Goal: Information Seeking & Learning: Check status

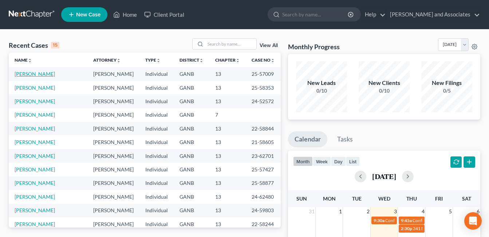
drag, startPoint x: 30, startPoint y: 75, endPoint x: 122, endPoint y: 90, distance: 92.5
click at [30, 75] on link "[PERSON_NAME]" at bounding box center [35, 74] width 40 height 6
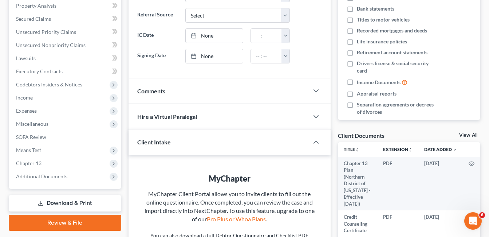
scroll to position [182, 0]
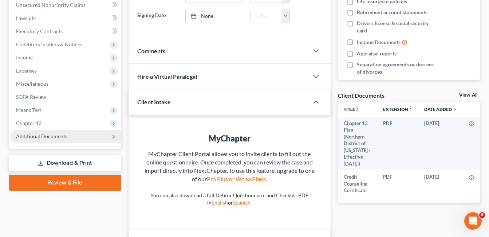
click at [42, 138] on span "Additional Documents" at bounding box center [41, 136] width 51 height 6
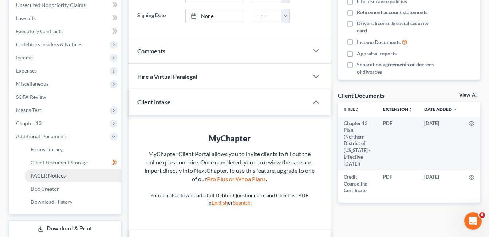
click at [63, 177] on span "PACER Notices" at bounding box center [48, 175] width 35 height 6
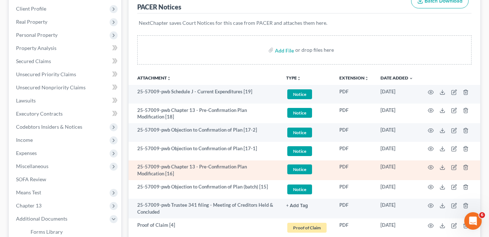
scroll to position [146, 0]
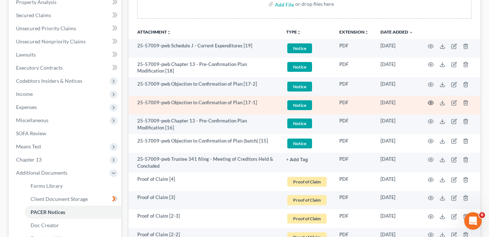
click at [431, 104] on icon "button" at bounding box center [430, 103] width 5 height 4
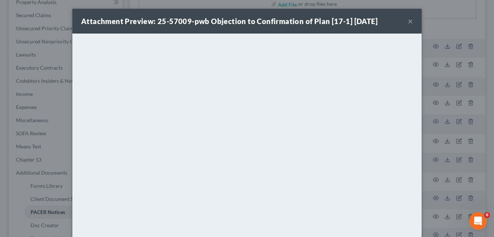
click at [408, 22] on button "×" at bounding box center [410, 21] width 5 height 9
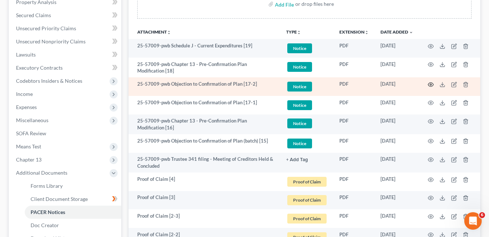
click at [431, 84] on circle "button" at bounding box center [430, 84] width 1 height 1
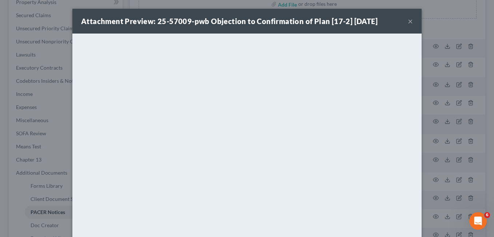
click at [409, 23] on button "×" at bounding box center [410, 21] width 5 height 9
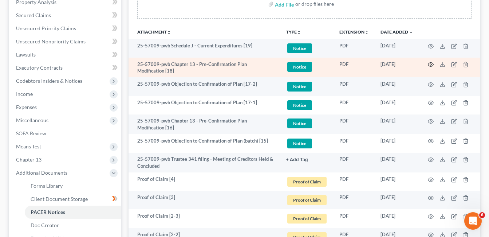
click at [430, 63] on icon "button" at bounding box center [431, 65] width 6 height 6
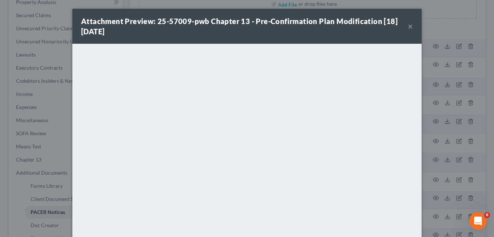
click at [408, 26] on button "×" at bounding box center [410, 26] width 5 height 9
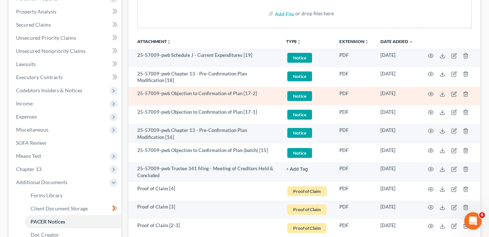
scroll to position [136, 0]
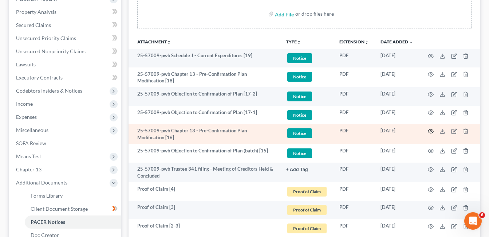
click at [430, 131] on icon "button" at bounding box center [431, 131] width 6 height 6
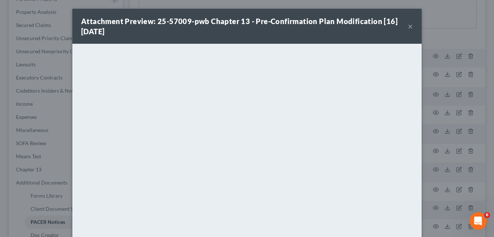
click at [408, 27] on button "×" at bounding box center [410, 26] width 5 height 9
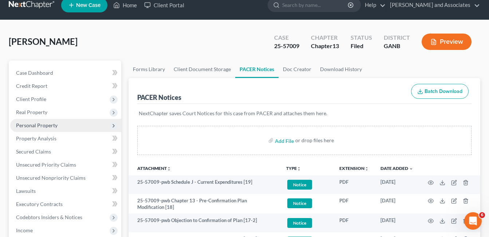
scroll to position [0, 0]
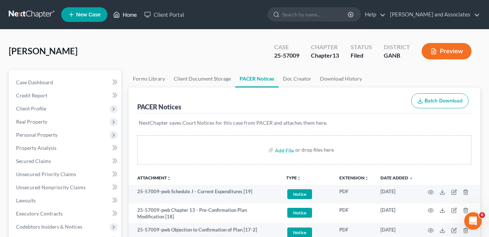
click at [130, 15] on link "Home" at bounding box center [125, 14] width 31 height 13
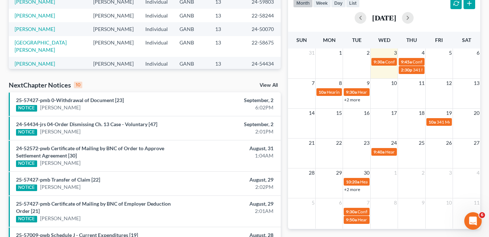
scroll to position [146, 0]
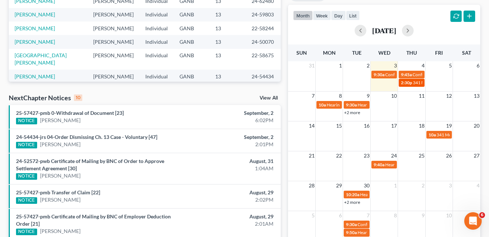
click at [416, 82] on span "341 Meeting for [PERSON_NAME]" at bounding box center [446, 82] width 66 height 5
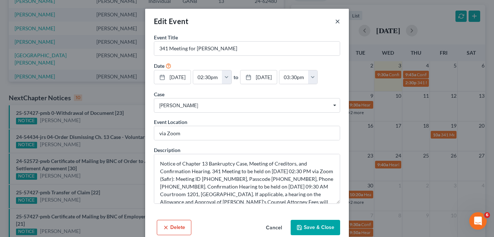
click at [336, 21] on button "×" at bounding box center [337, 21] width 5 height 9
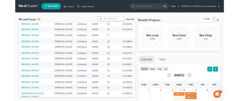
scroll to position [0, 0]
